Goal: Information Seeking & Learning: Compare options

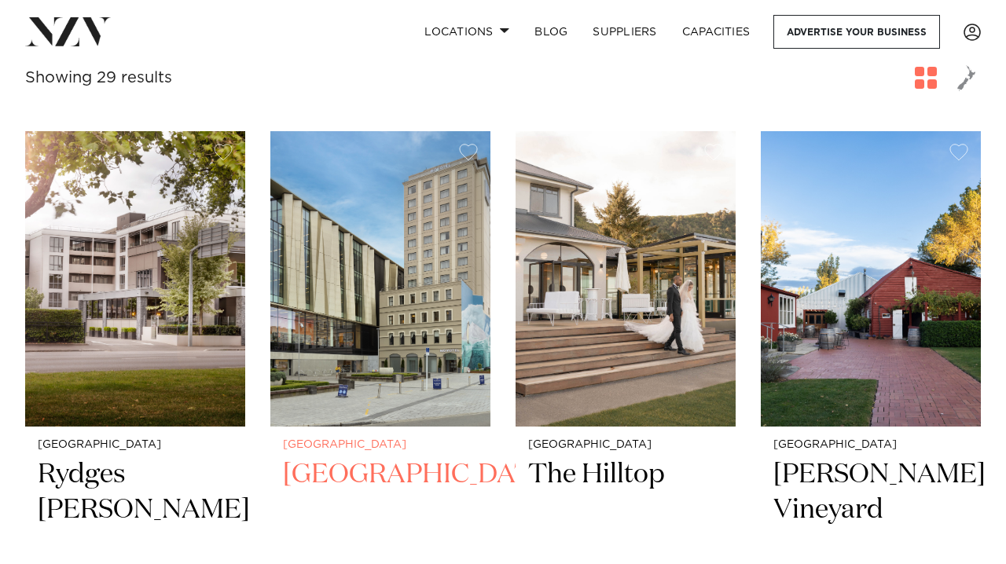
scroll to position [579, 0]
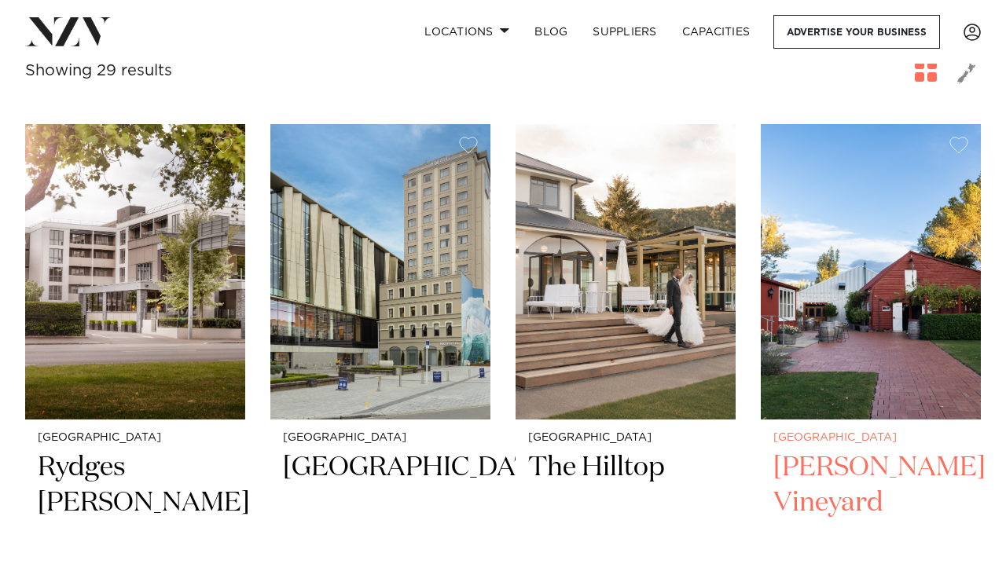
click at [843, 335] on img at bounding box center [871, 272] width 220 height 296
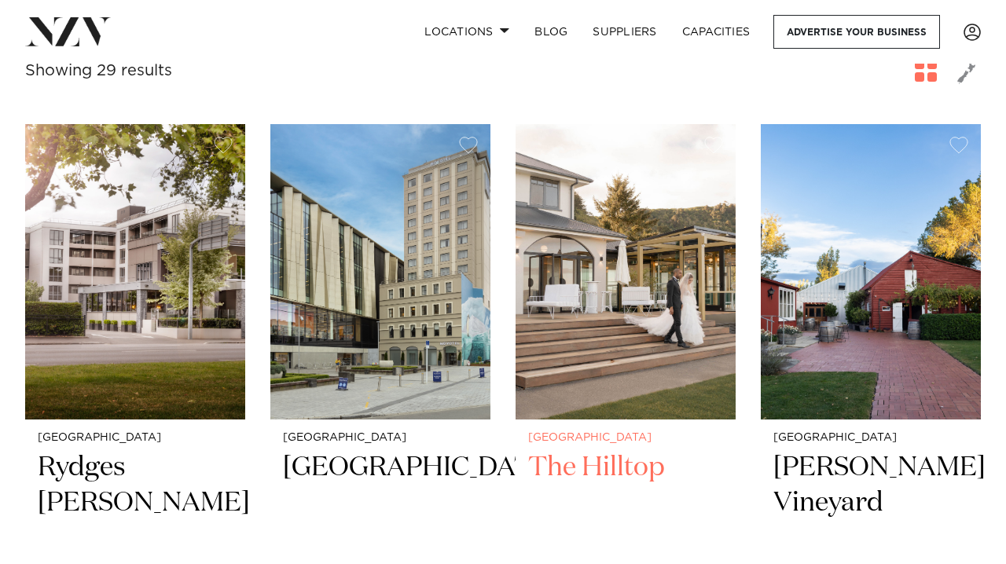
click at [677, 297] on img at bounding box center [626, 272] width 220 height 296
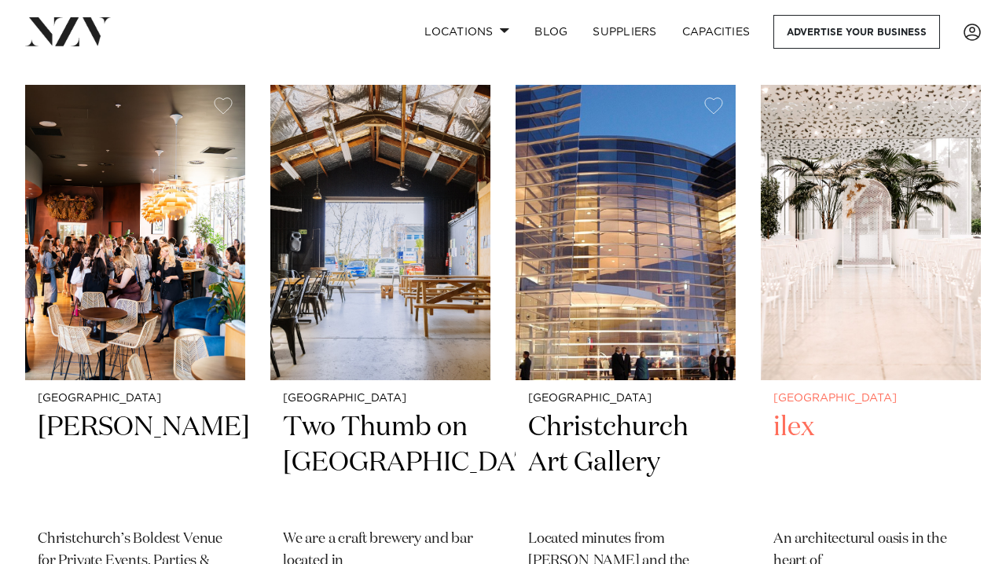
scroll to position [1901, 0]
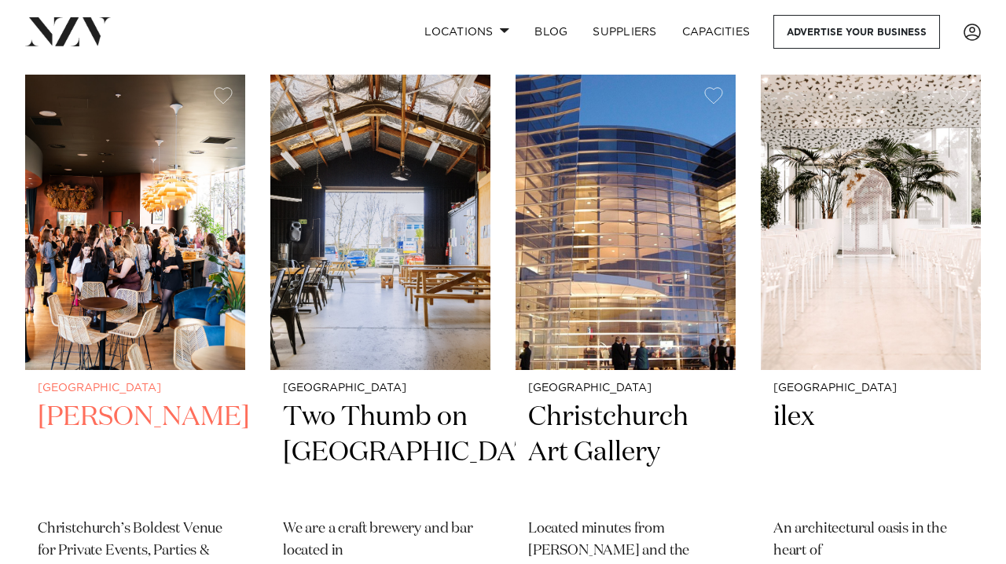
click at [175, 249] on img at bounding box center [135, 223] width 220 height 296
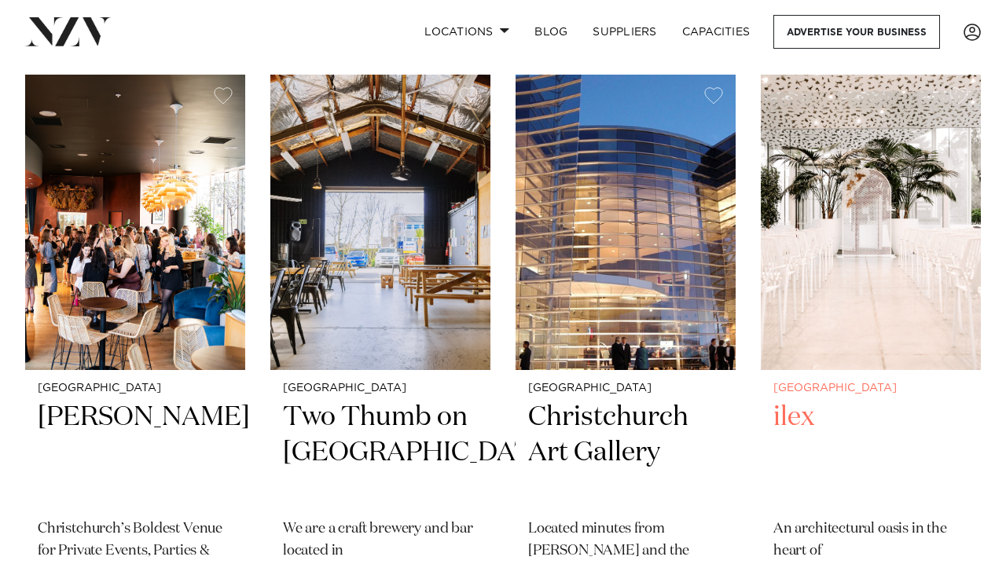
click at [894, 217] on img at bounding box center [871, 223] width 220 height 296
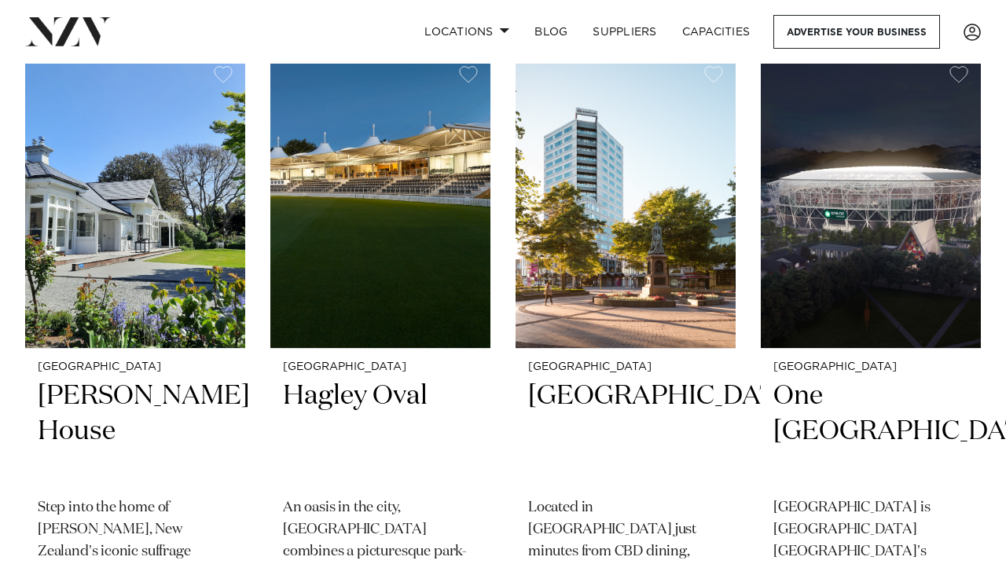
scroll to position [2557, 0]
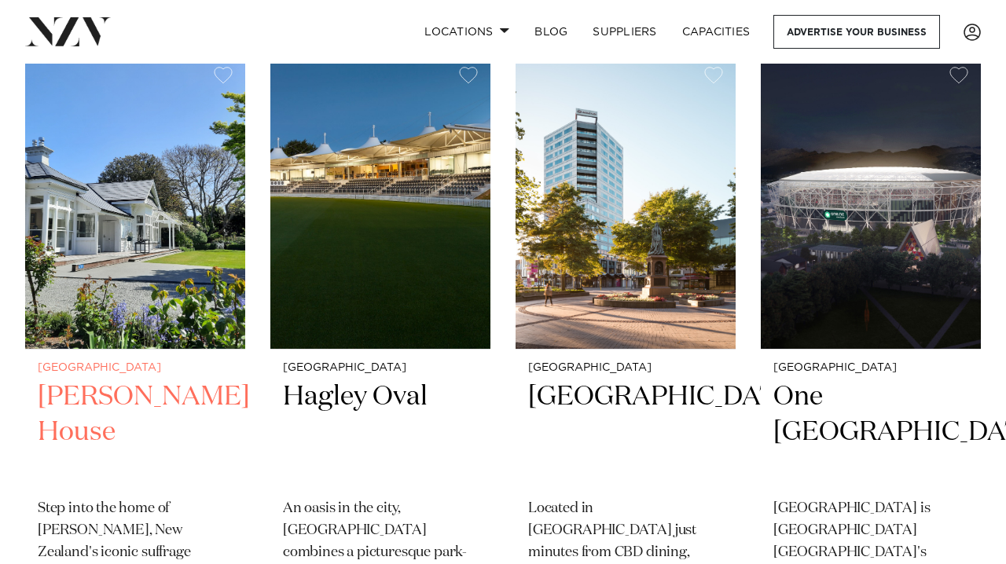
click at [124, 244] on img at bounding box center [135, 202] width 220 height 296
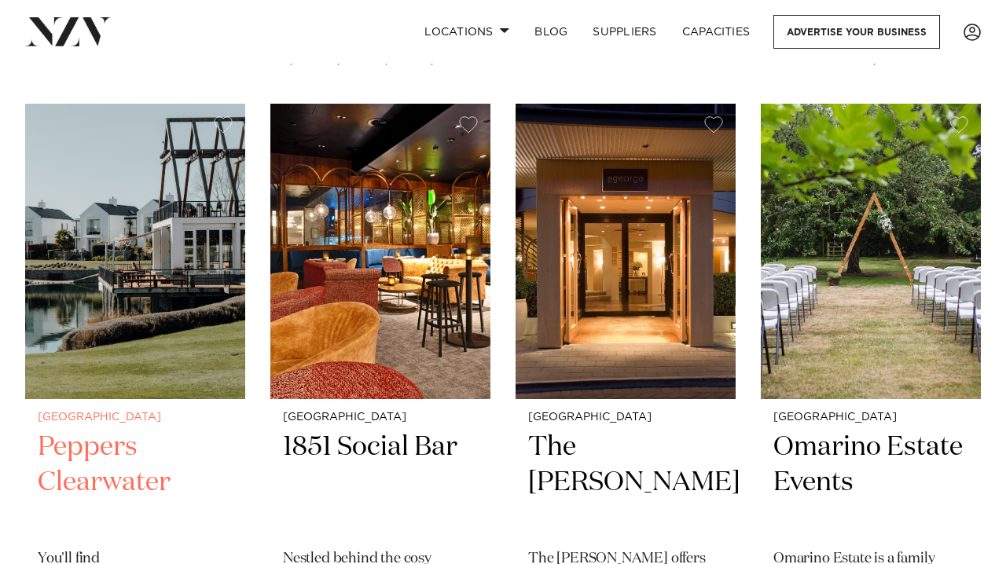
scroll to position [3777, 0]
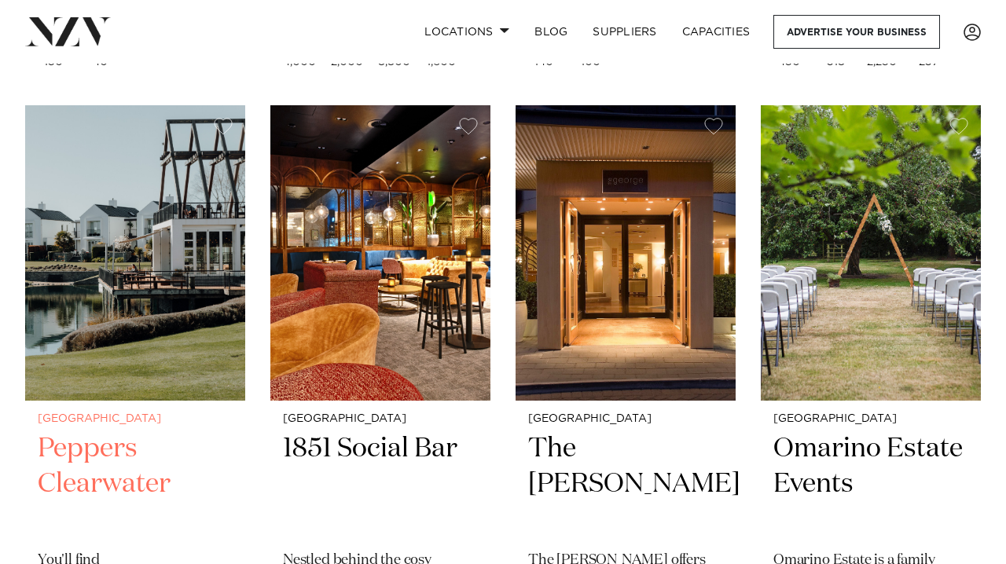
click at [150, 239] on img at bounding box center [135, 253] width 220 height 296
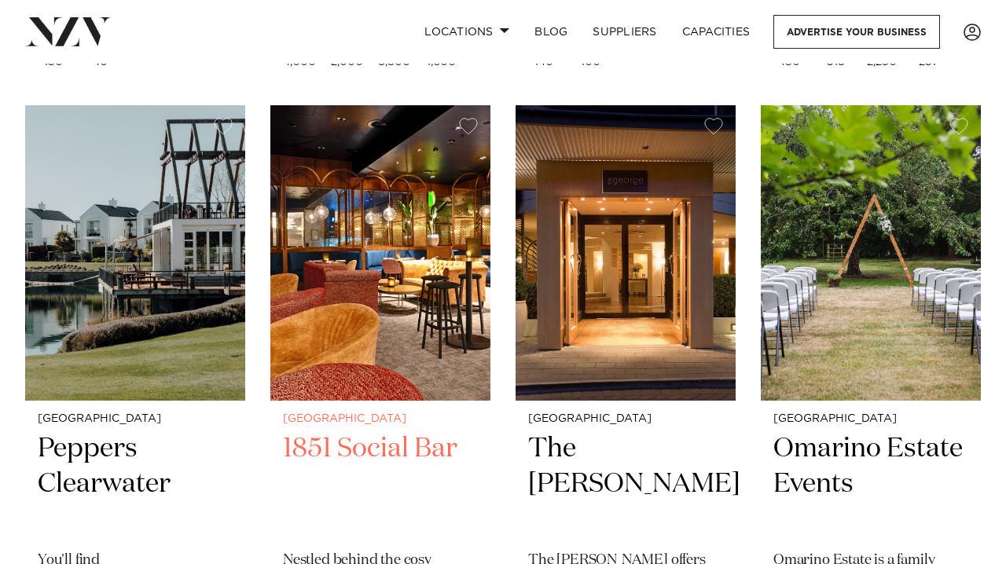
click at [412, 245] on img at bounding box center [380, 253] width 220 height 296
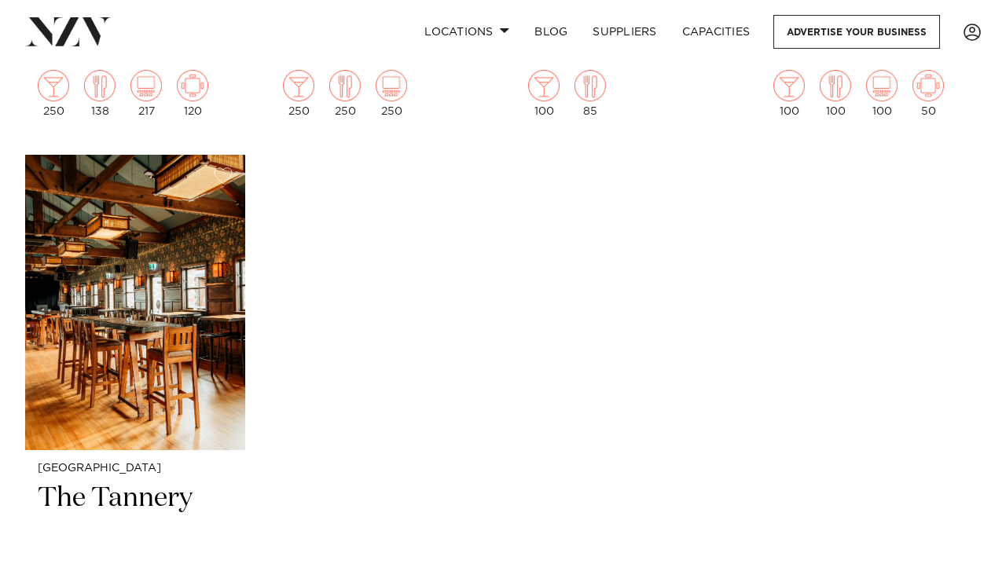
scroll to position [5082, 0]
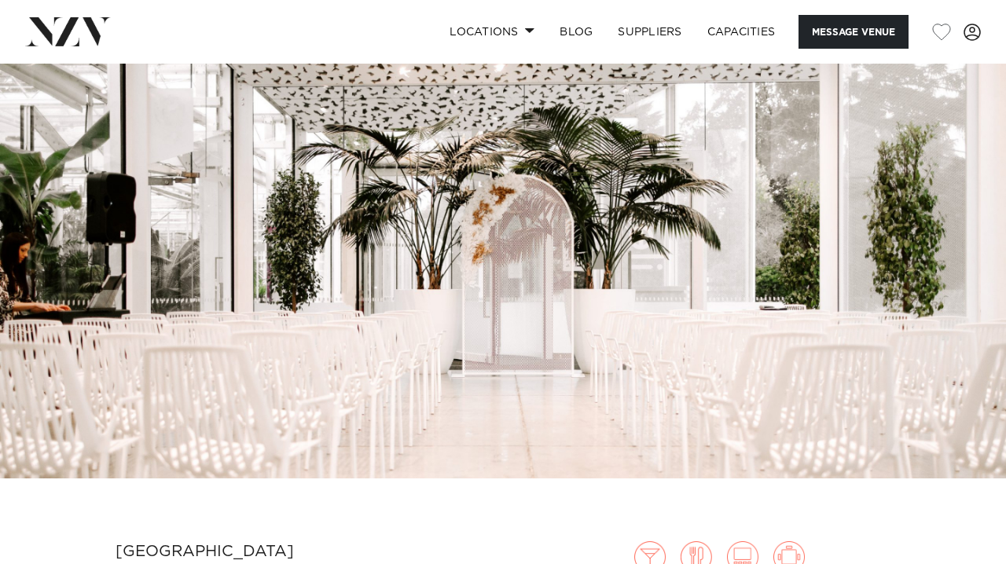
scroll to position [20, 0]
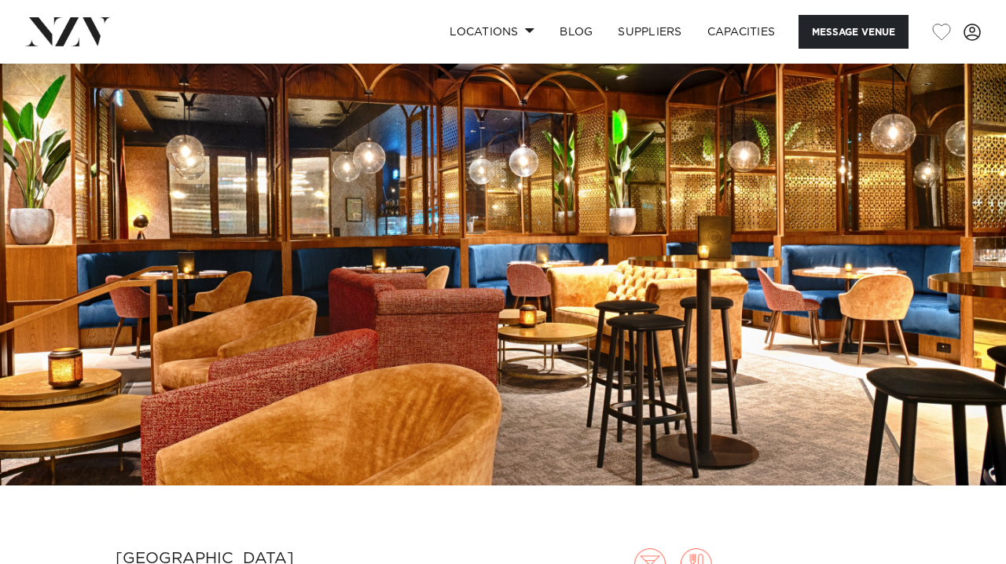
scroll to position [13, 0]
